Goal: Transaction & Acquisition: Purchase product/service

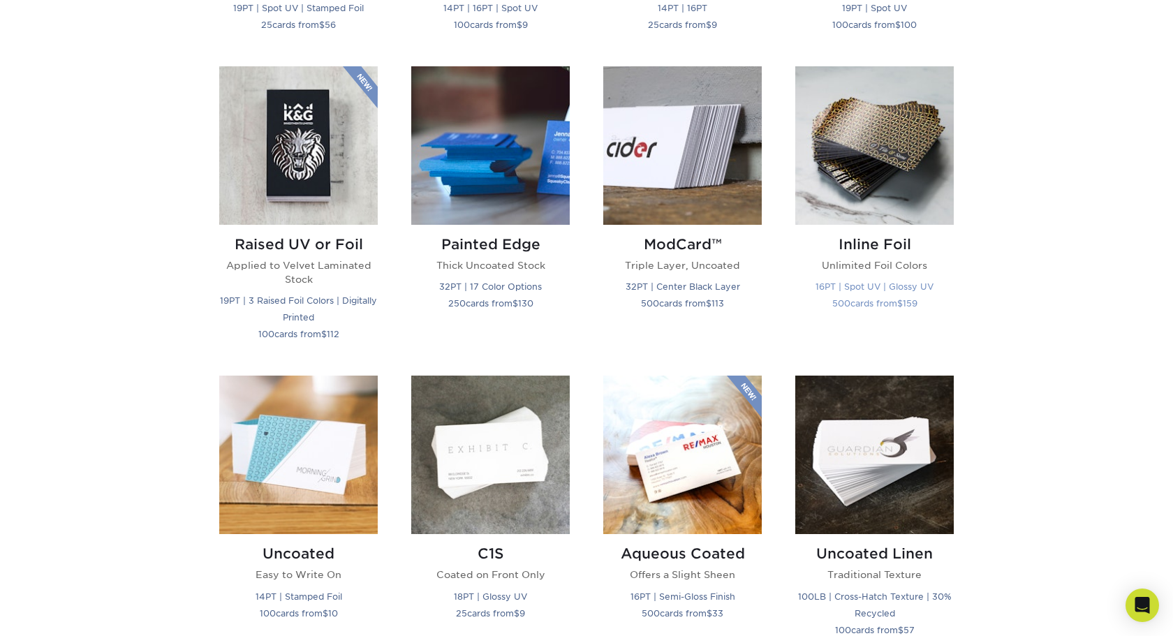
scroll to position [924, 0]
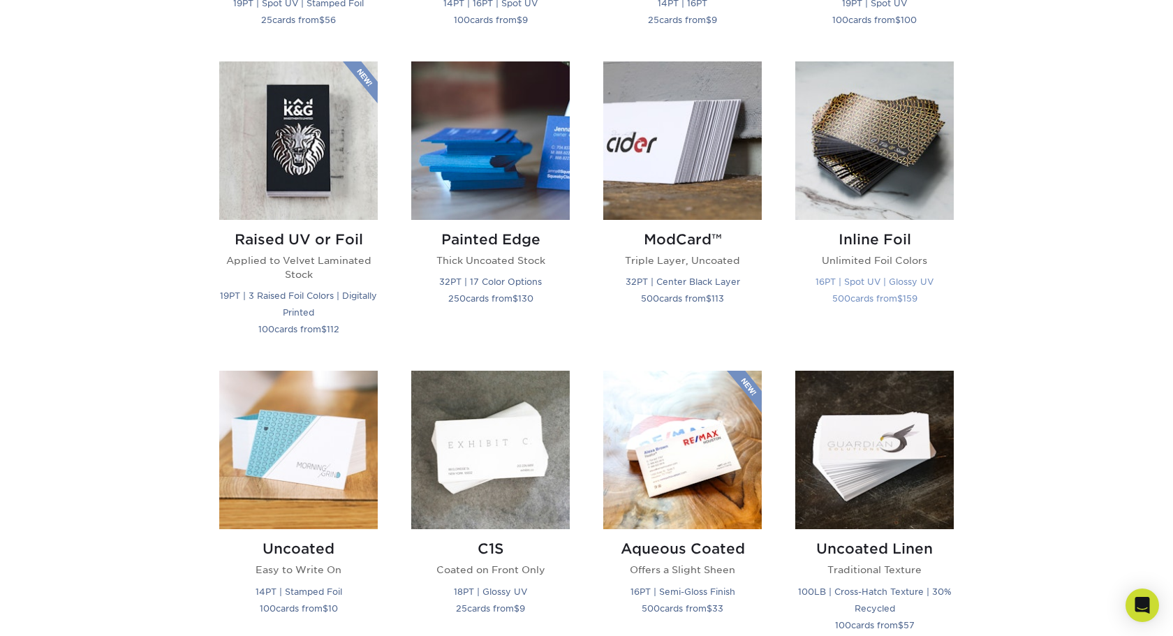
click at [807, 180] on img at bounding box center [875, 140] width 159 height 159
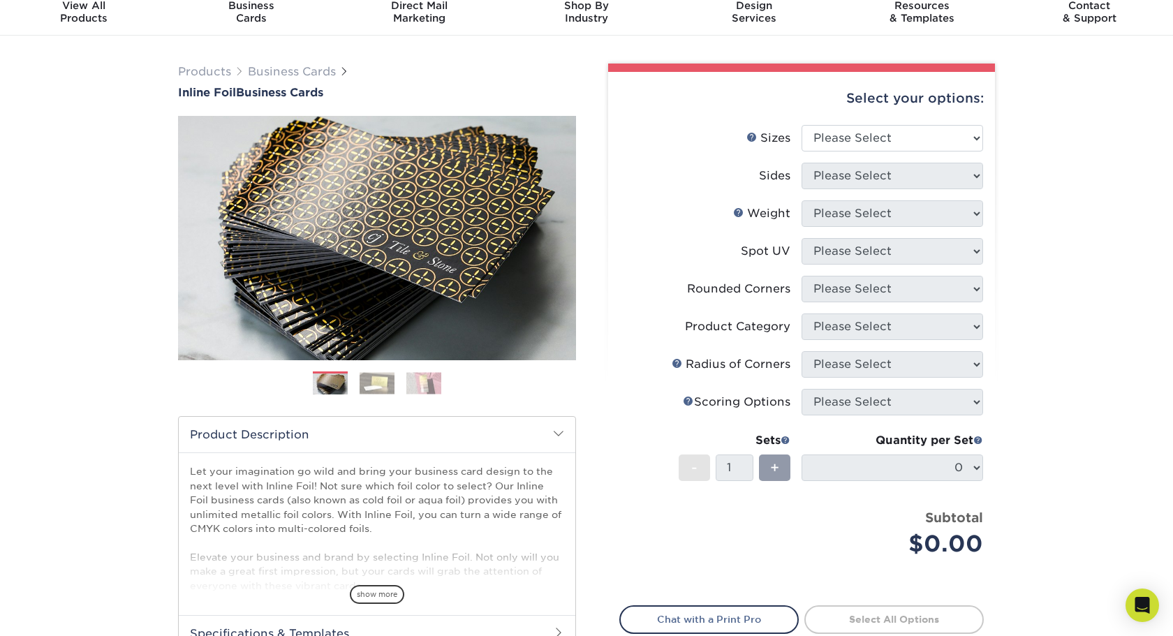
scroll to position [52, 0]
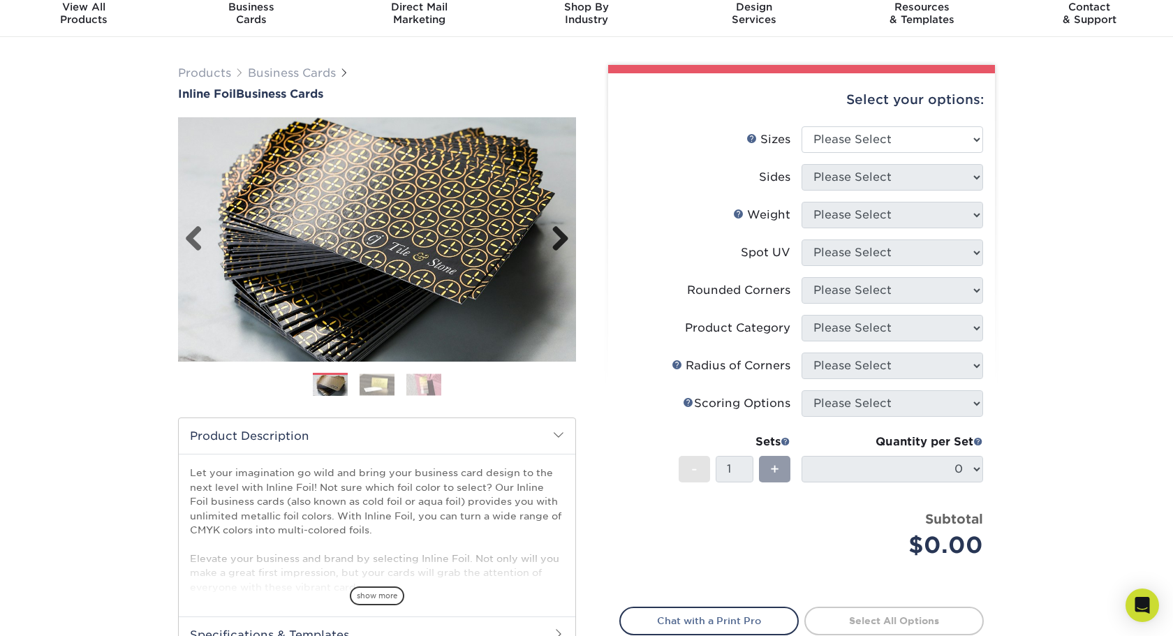
click at [558, 234] on link "Next" at bounding box center [555, 240] width 28 height 28
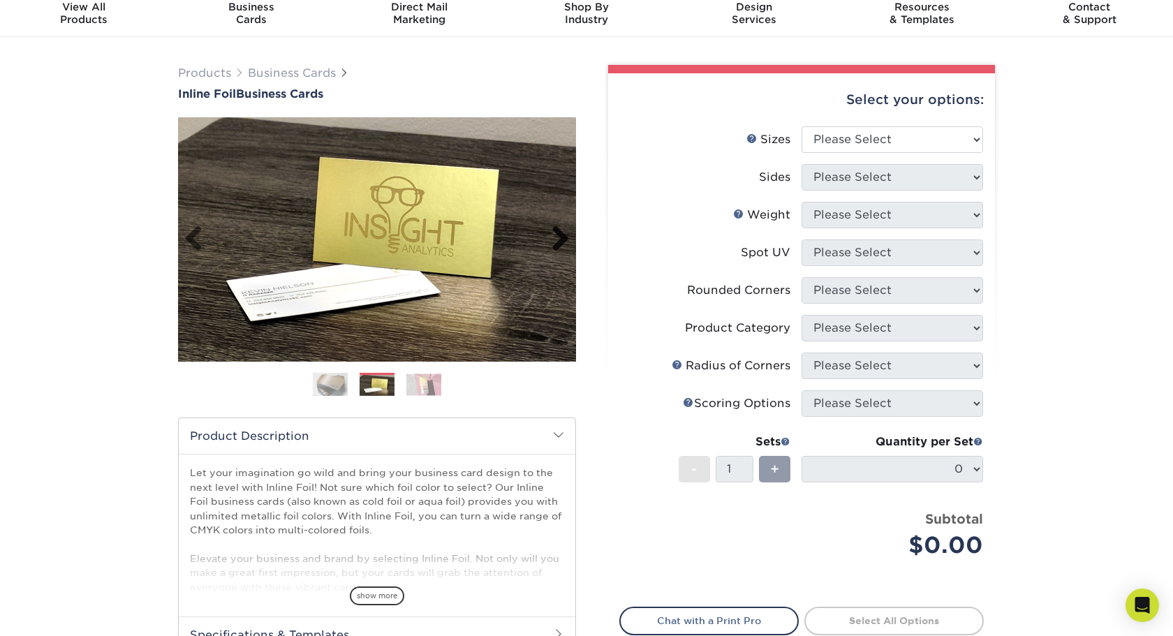
click at [558, 234] on link "Next" at bounding box center [555, 240] width 28 height 28
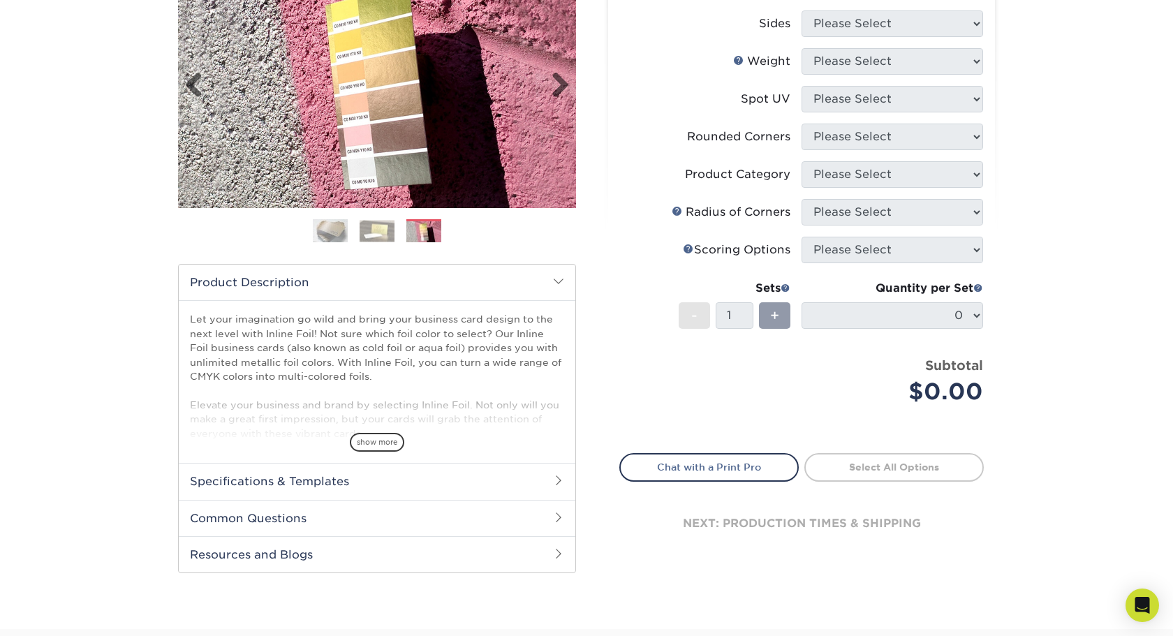
scroll to position [375, 0]
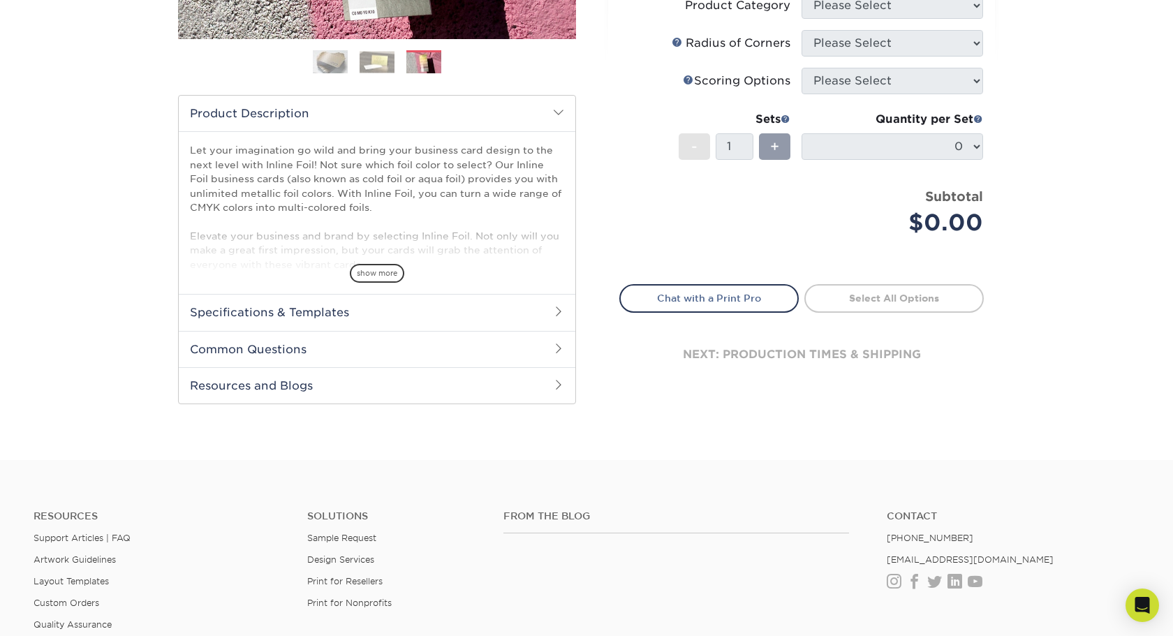
click at [551, 311] on h2 "Specifications & Templates" at bounding box center [377, 312] width 397 height 36
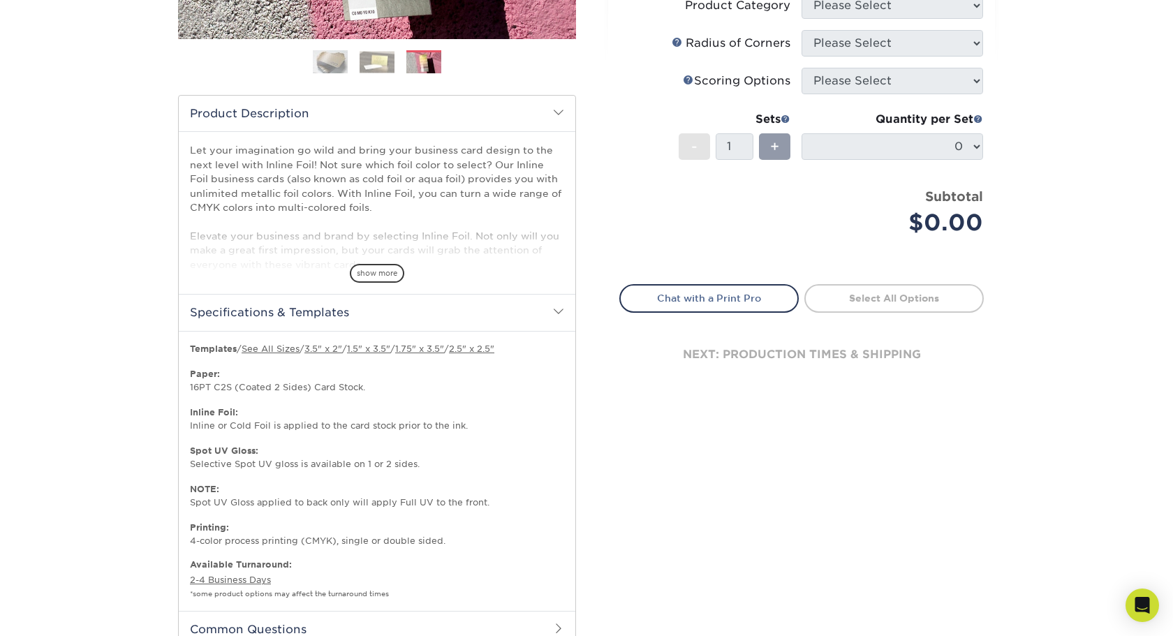
click at [551, 313] on h2 "Specifications & Templates" at bounding box center [377, 312] width 397 height 36
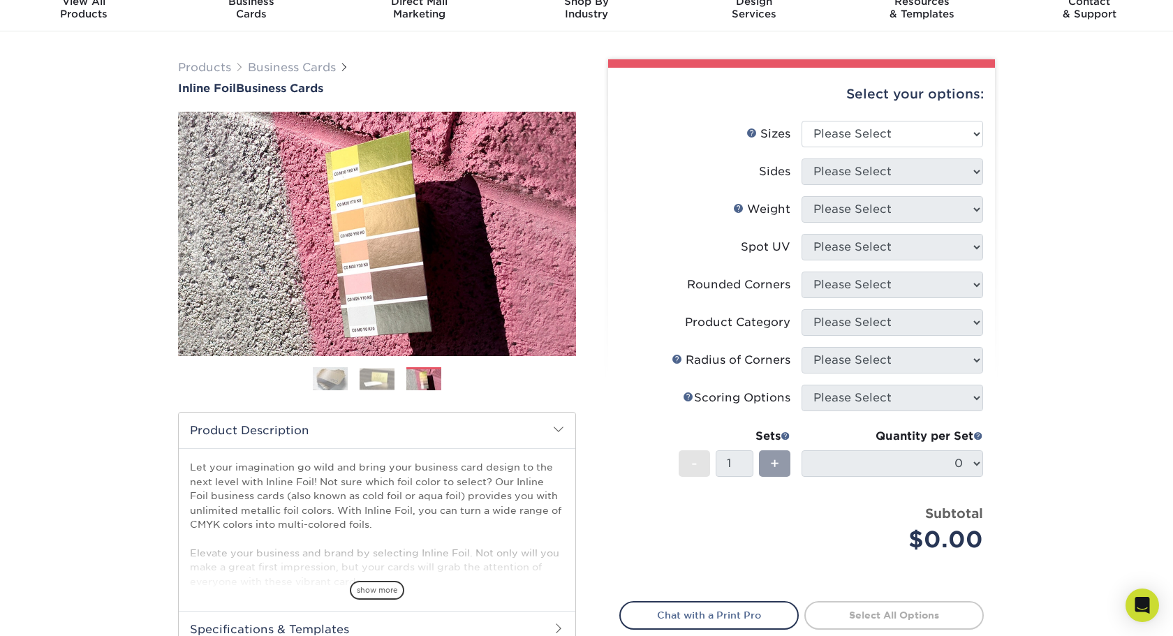
scroll to position [0, 0]
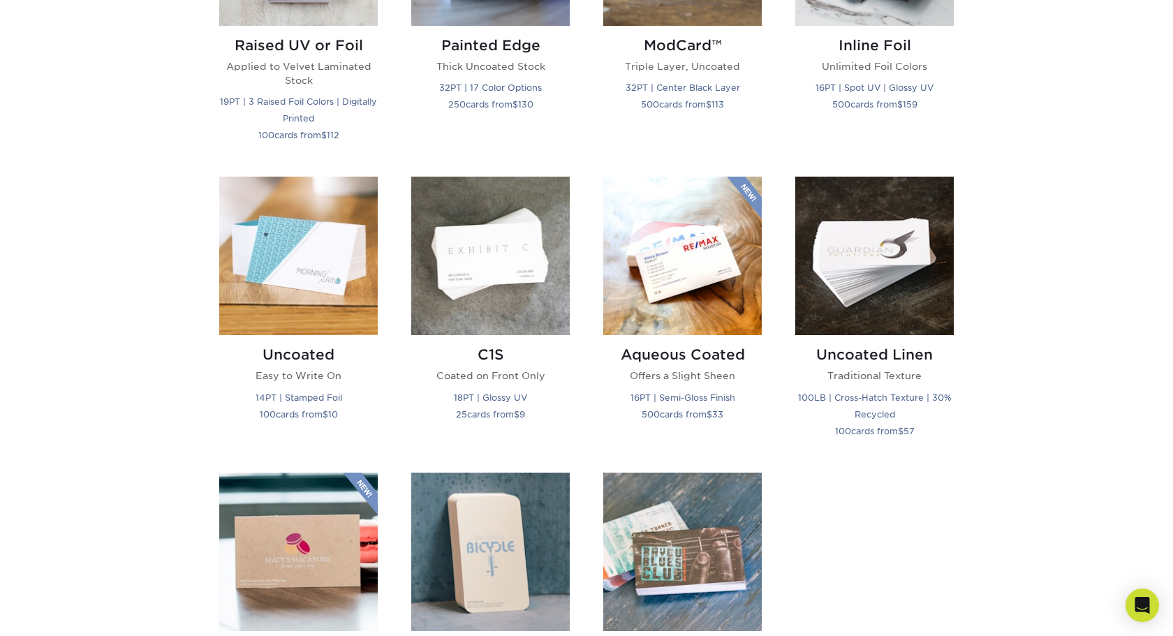
scroll to position [928, 0]
